Goal: Information Seeking & Learning: Learn about a topic

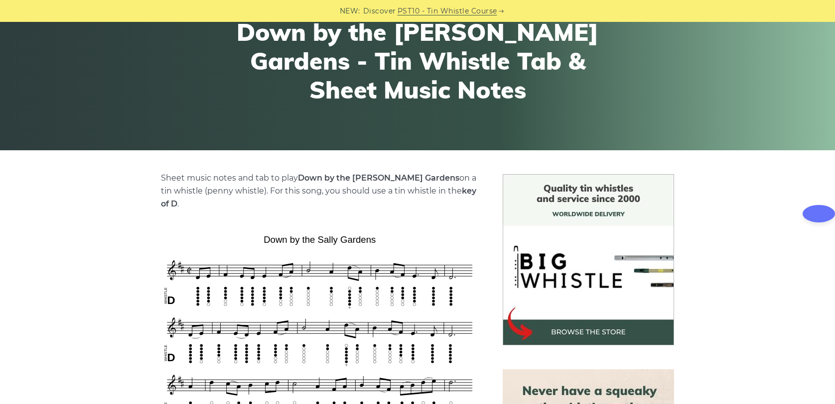
scroll to position [234, 0]
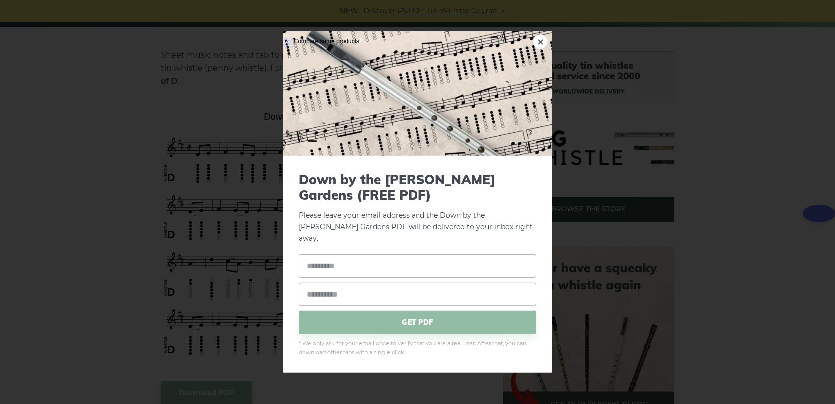
click at [234, 264] on div "× Down by the [PERSON_NAME] Gardens (FREE PDF) Please leave your email address …" at bounding box center [417, 202] width 835 height 404
click at [236, 267] on div "× Down by the [PERSON_NAME] Gardens (FREE PDF) Please leave your email address …" at bounding box center [417, 202] width 835 height 404
click at [537, 49] on link "×" at bounding box center [539, 41] width 15 height 15
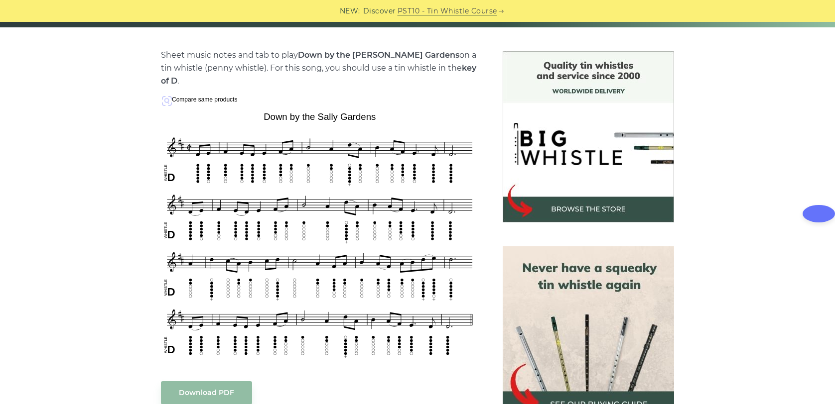
click at [98, 224] on div "Sheet music notes and tab to play Down by the [PERSON_NAME] Gardens on a tin wh…" at bounding box center [417, 392] width 835 height 683
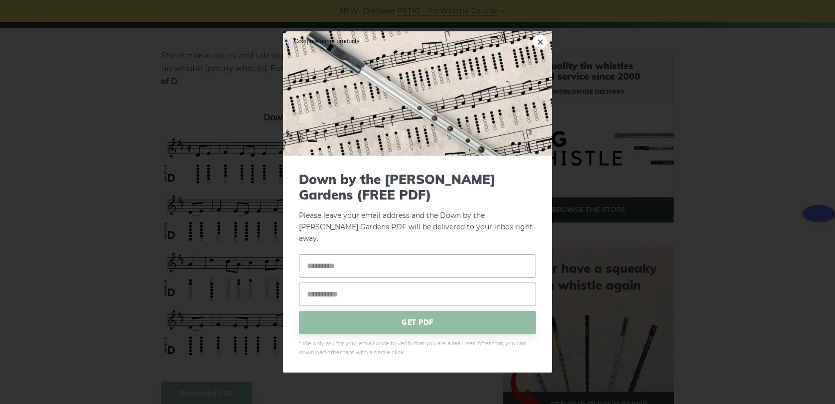
click at [233, 243] on div "× Down by the [PERSON_NAME] Gardens (FREE PDF) Please leave your email address …" at bounding box center [417, 202] width 835 height 404
click at [537, 49] on link "×" at bounding box center [539, 41] width 15 height 15
click at [542, 45] on link "×" at bounding box center [539, 41] width 15 height 15
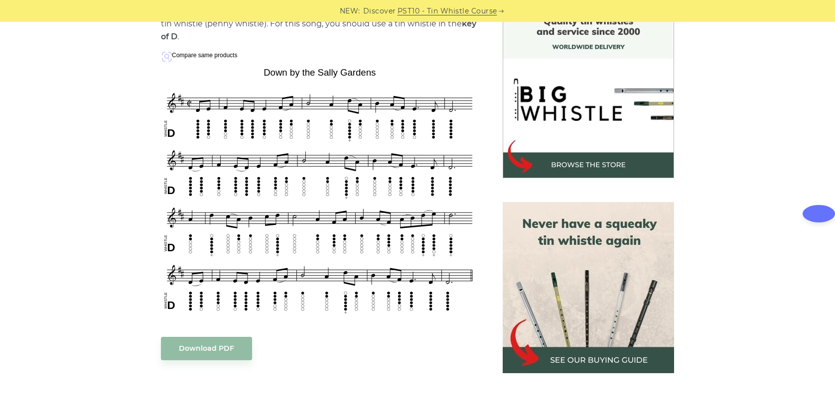
scroll to position [268, 0]
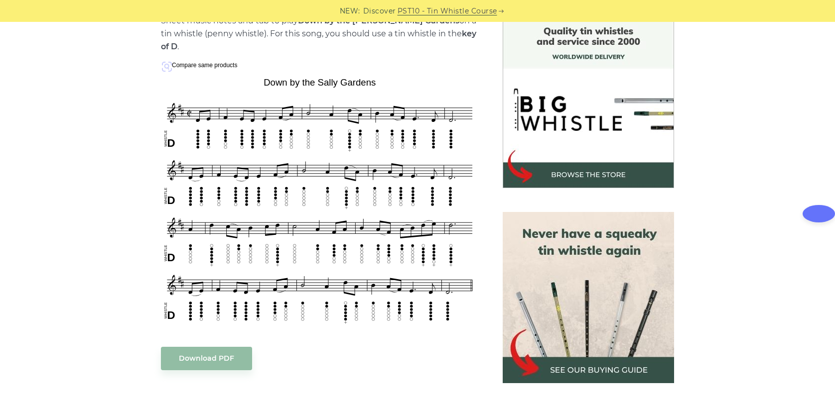
click at [82, 209] on div "Sheet music notes and tab to play Down by the [PERSON_NAME] Gardens on a tin wh…" at bounding box center [417, 358] width 835 height 683
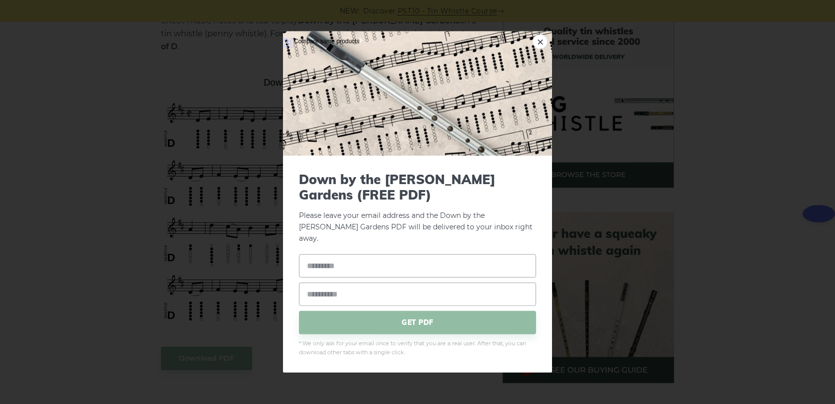
click at [165, 174] on div "× Down by the [PERSON_NAME] Gardens (FREE PDF) Please leave your email address …" at bounding box center [417, 202] width 835 height 404
click at [224, 339] on div "× Down by the [PERSON_NAME] Gardens (FREE PDF) Please leave your email address …" at bounding box center [417, 202] width 835 height 404
click at [538, 47] on link "×" at bounding box center [539, 41] width 15 height 15
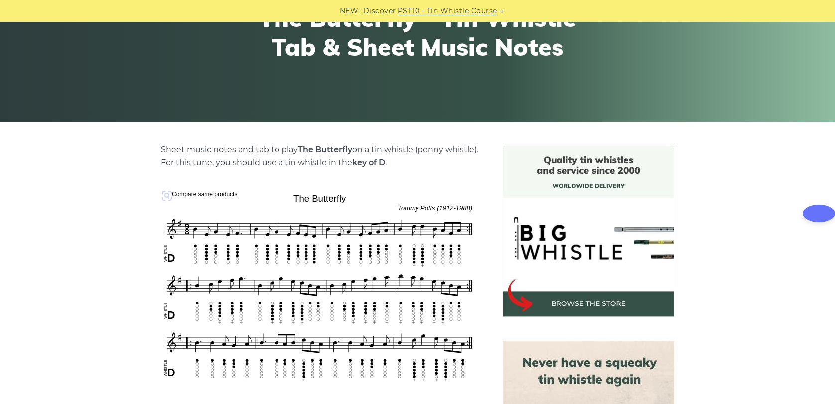
scroll to position [243, 0]
